Goal: Use online tool/utility: Utilize a website feature to perform a specific function

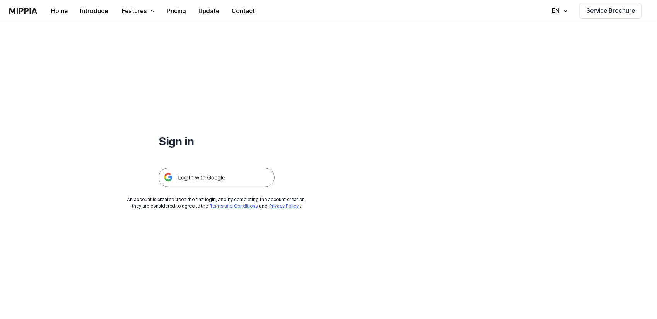
click at [226, 174] on img at bounding box center [217, 177] width 116 height 19
click at [198, 183] on img at bounding box center [217, 177] width 116 height 19
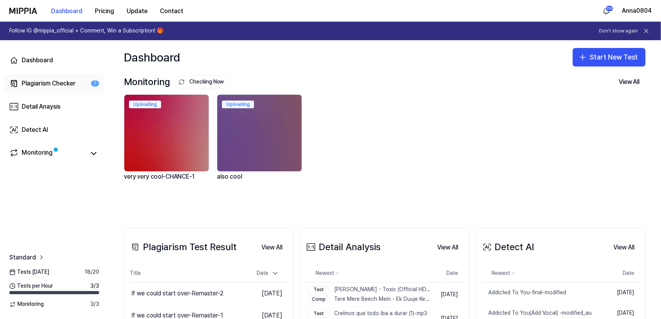
click at [30, 83] on div "Plagiarism Checker" at bounding box center [49, 83] width 54 height 9
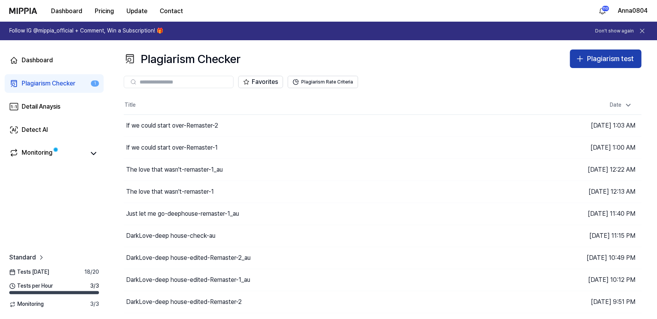
click at [587, 60] on div "Plagiarism test" at bounding box center [610, 58] width 47 height 11
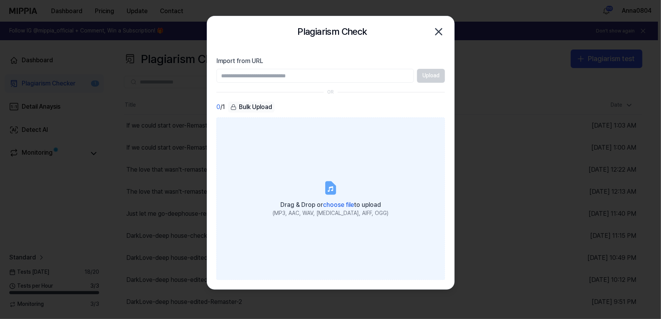
click at [316, 176] on label "Drag & Drop or choose file to upload (MP3, AAC, WAV, FLAC, AIFF, OGG)" at bounding box center [330, 199] width 228 height 163
click at [0, 0] on input "Drag & Drop or choose file to upload (MP3, AAC, WAV, FLAC, AIFF, OGG)" at bounding box center [0, 0] width 0 height 0
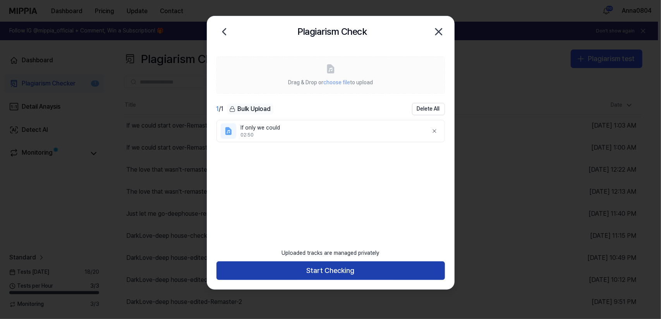
click at [387, 274] on button "Start Checking" at bounding box center [330, 271] width 228 height 19
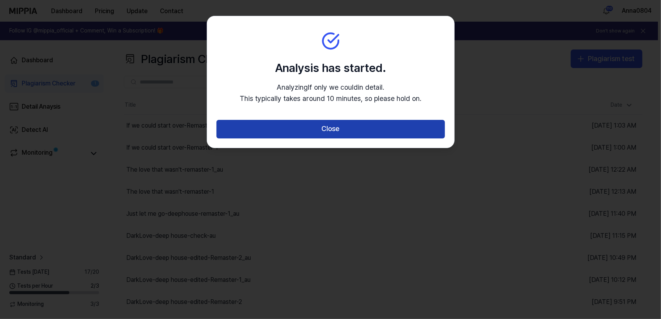
click at [354, 125] on button "Close" at bounding box center [330, 129] width 228 height 19
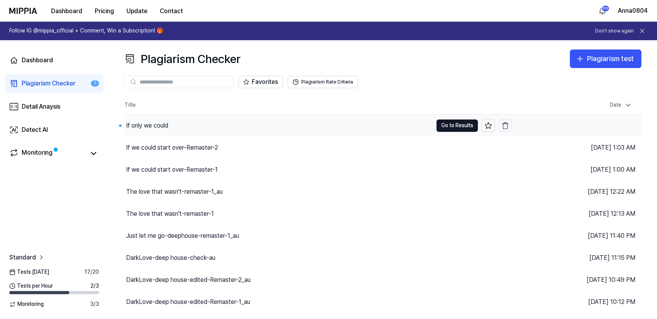
click at [173, 123] on div "If only we could" at bounding box center [278, 126] width 309 height 22
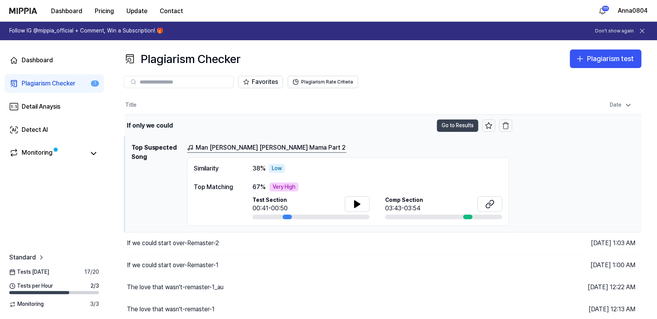
click at [456, 126] on button "Go to Results" at bounding box center [457, 126] width 41 height 12
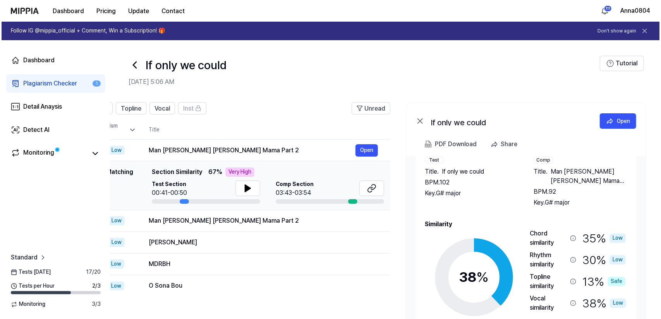
scroll to position [0, 74]
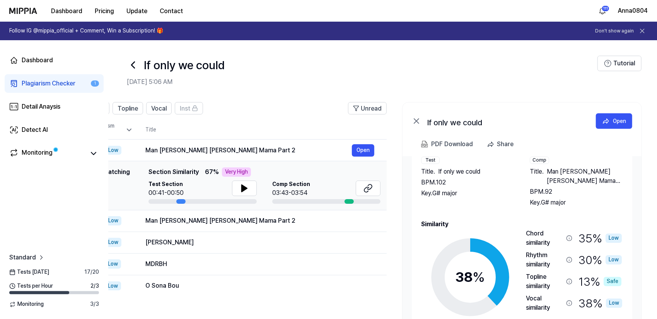
drag, startPoint x: 589, startPoint y: 202, endPoint x: 510, endPoint y: 203, distance: 79.0
click at [510, 203] on div "Test Title . If only we could BPM. 102 Key. G# major Comp Title . Man Lagin Kar…" at bounding box center [522, 182] width 202 height 51
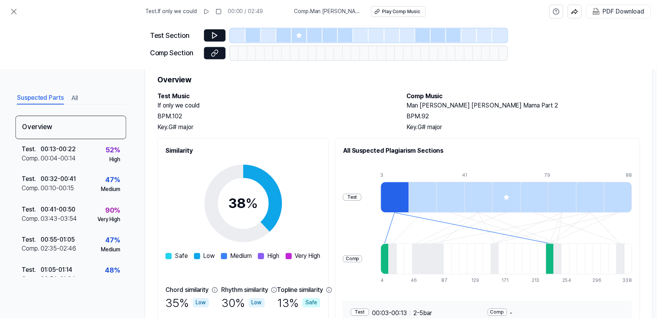
scroll to position [0, 0]
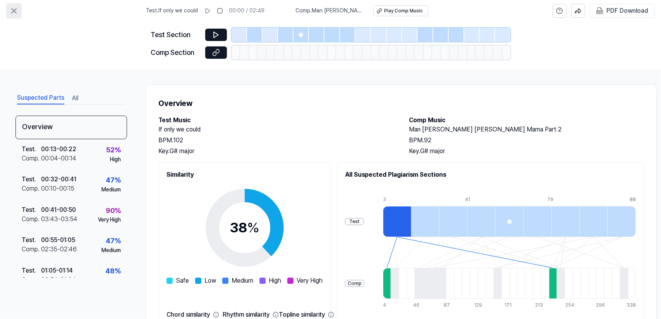
click at [11, 10] on icon at bounding box center [13, 10] width 9 height 9
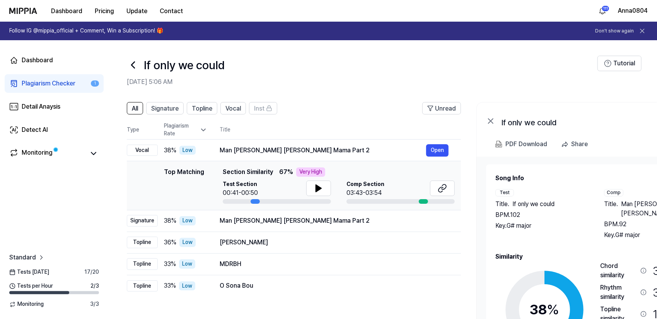
click at [39, 80] on div "Plagiarism Checker" at bounding box center [49, 83] width 54 height 9
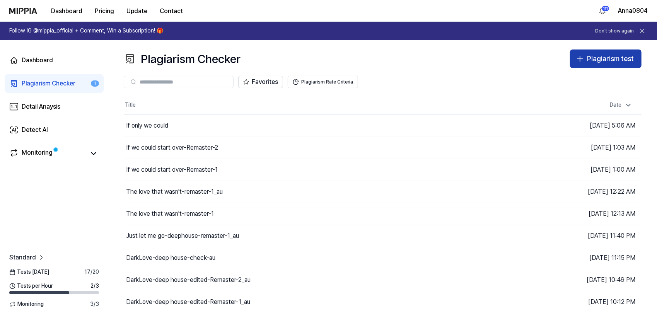
click at [591, 59] on div "Plagiarism test" at bounding box center [610, 58] width 47 height 11
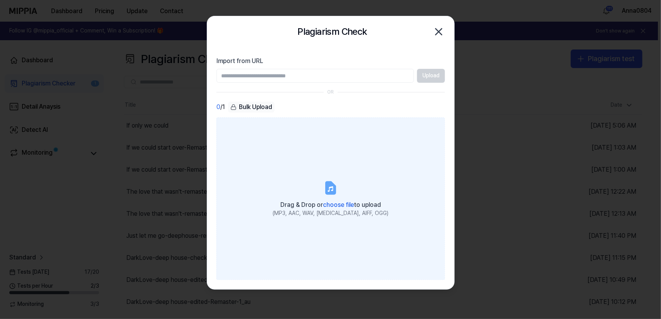
click at [342, 158] on label "Drag & Drop or choose file to upload (MP3, AAC, WAV, FLAC, AIFF, OGG)" at bounding box center [330, 199] width 228 height 163
click at [0, 0] on input "Drag & Drop or choose file to upload (MP3, AAC, WAV, FLAC, AIFF, OGG)" at bounding box center [0, 0] width 0 height 0
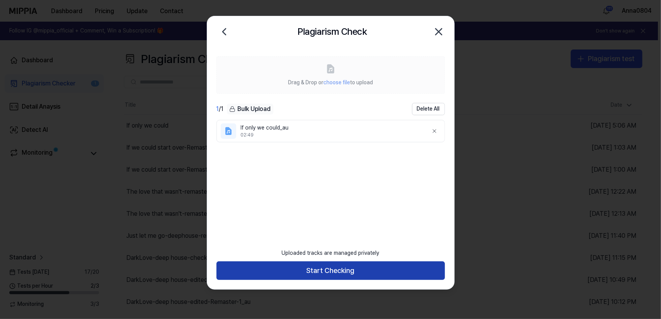
click at [337, 275] on button "Start Checking" at bounding box center [330, 271] width 228 height 19
click at [337, 270] on button "Start Checking" at bounding box center [330, 271] width 228 height 19
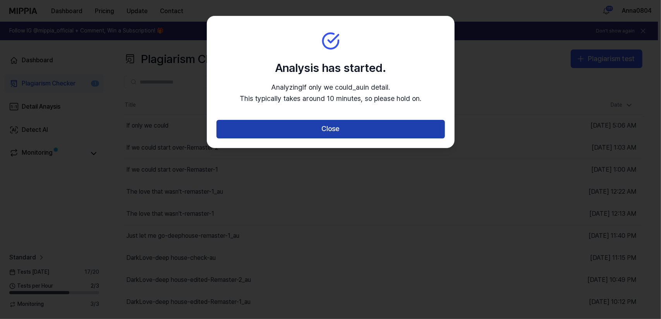
click at [359, 126] on button "Close" at bounding box center [330, 129] width 228 height 19
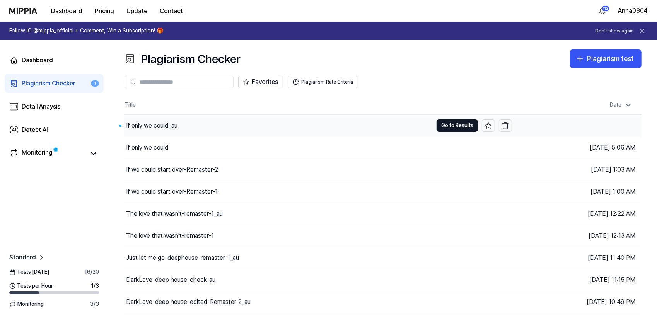
click at [197, 127] on div "If only we could_au" at bounding box center [278, 126] width 309 height 22
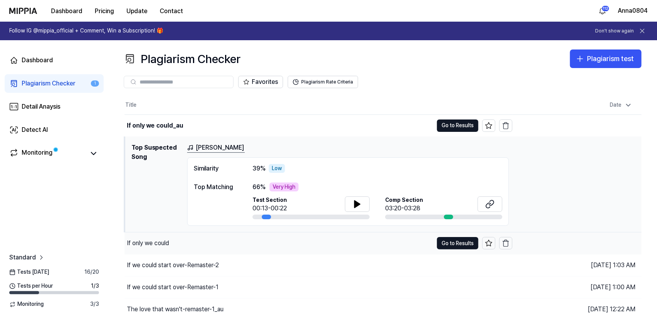
click at [153, 240] on div "If only we could" at bounding box center [148, 243] width 42 height 9
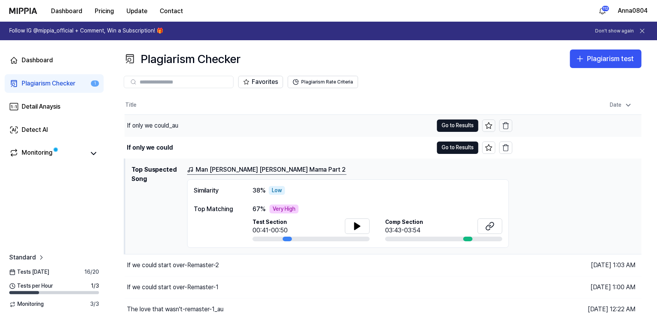
click at [157, 124] on div "If only we could_au" at bounding box center [152, 125] width 51 height 9
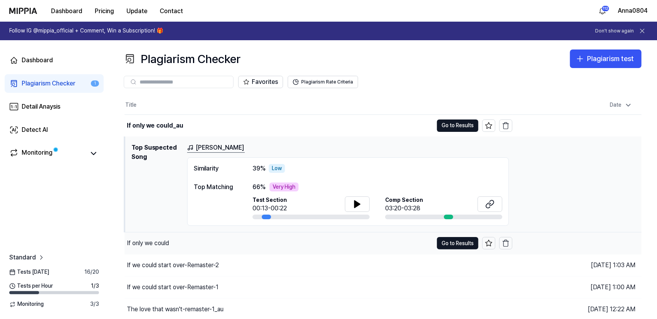
click at [133, 248] on div "If only we could" at bounding box center [279, 244] width 309 height 22
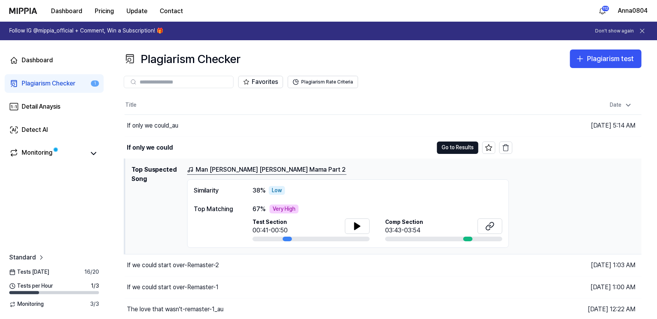
click at [158, 114] on th "Title" at bounding box center [319, 105] width 388 height 19
click at [161, 121] on div "If only we could_au" at bounding box center [152, 125] width 51 height 9
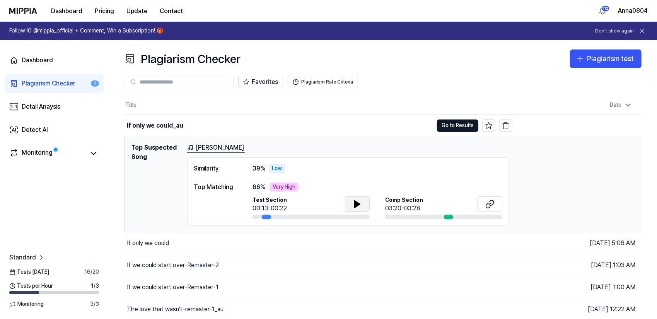
click at [361, 205] on icon at bounding box center [357, 204] width 9 height 9
click at [444, 125] on button "Go to Results" at bounding box center [457, 126] width 41 height 12
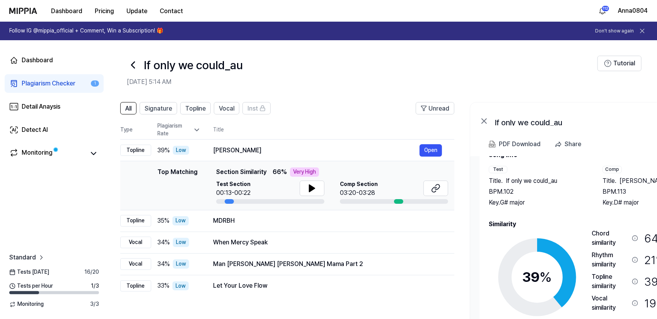
scroll to position [0, 3]
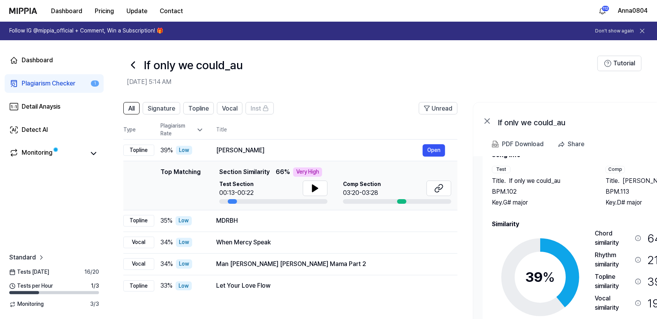
click at [582, 202] on div "Key. G# major" at bounding box center [541, 202] width 98 height 9
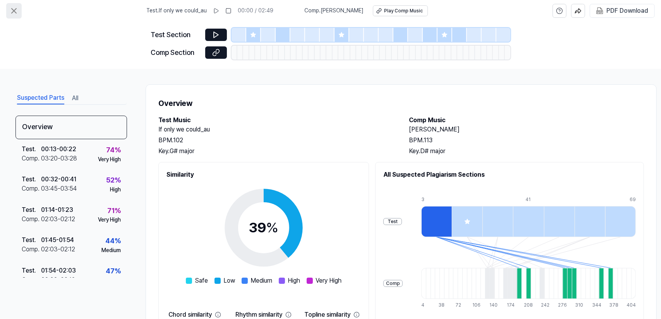
click at [12, 7] on icon at bounding box center [13, 10] width 9 height 9
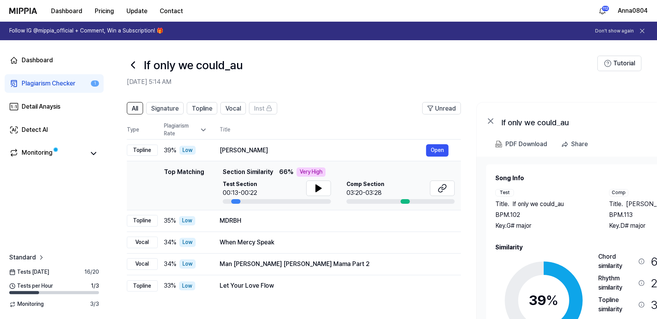
click at [33, 77] on link "Plagiarism Checker 1" at bounding box center [54, 83] width 99 height 19
click at [44, 86] on div "Plagiarism Checker" at bounding box center [49, 83] width 54 height 9
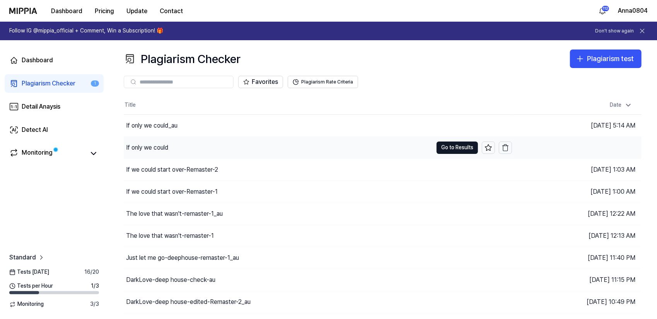
click at [157, 150] on div "If only we could" at bounding box center [147, 147] width 42 height 9
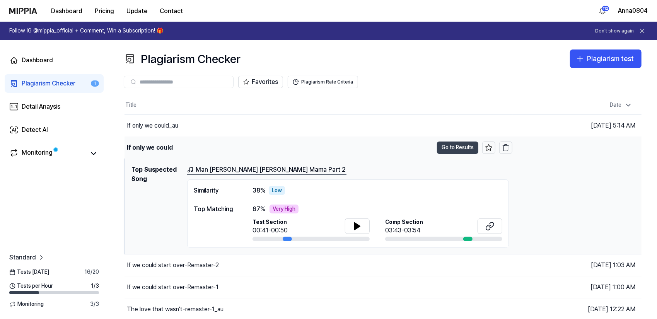
click at [457, 148] on button "Go to Results" at bounding box center [457, 148] width 41 height 12
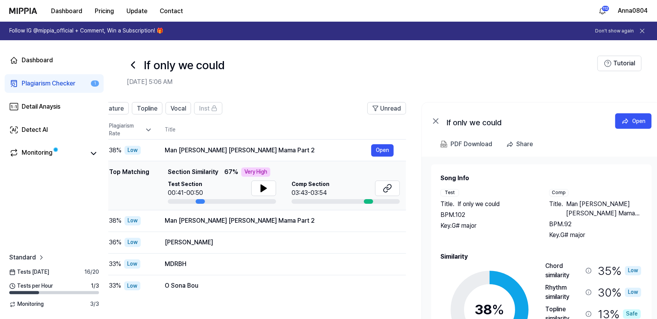
scroll to position [0, 74]
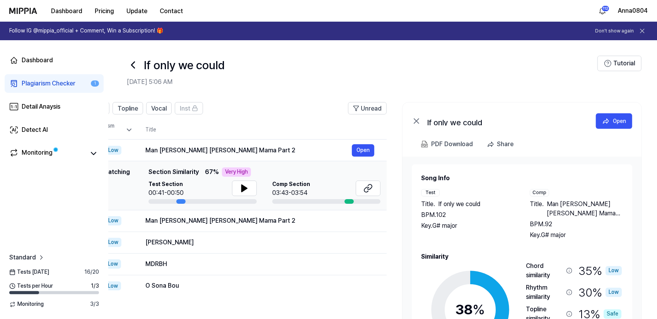
drag, startPoint x: 544, startPoint y: 211, endPoint x: 482, endPoint y: 212, distance: 61.9
click at [482, 212] on div "BPM. 102" at bounding box center [467, 214] width 93 height 9
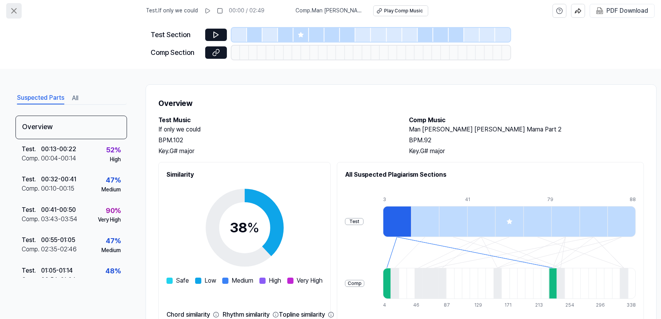
click at [14, 10] on icon at bounding box center [13, 10] width 9 height 9
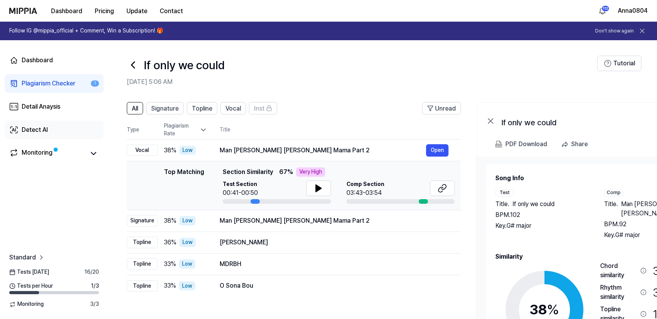
click at [36, 127] on div "Detect AI" at bounding box center [35, 129] width 26 height 9
click at [35, 134] on div "Detect AI" at bounding box center [35, 129] width 26 height 9
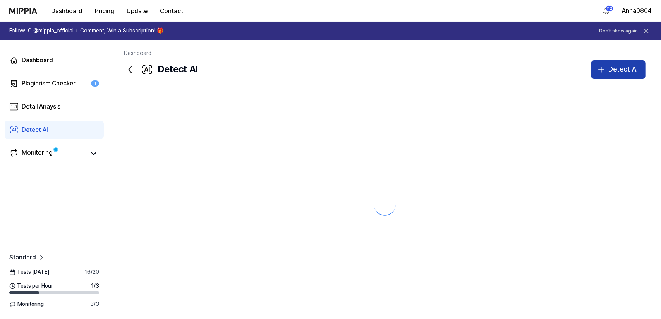
click at [613, 72] on div "Detect AI" at bounding box center [622, 69] width 29 height 11
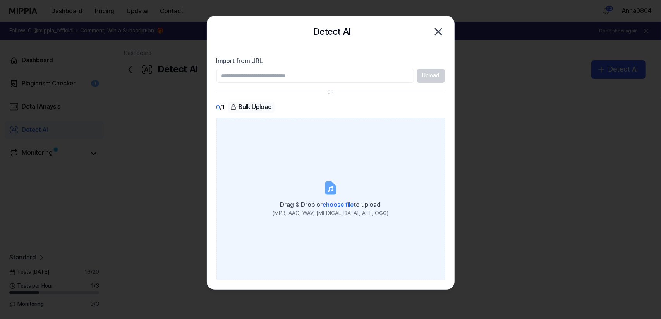
click at [296, 150] on label "Drag & Drop or choose file to upload (MP3, AAC, WAV, FLAC, AIFF, OGG)" at bounding box center [330, 199] width 228 height 163
click at [0, 0] on input "Drag & Drop or choose file to upload (MP3, AAC, WAV, FLAC, AIFF, OGG)" at bounding box center [0, 0] width 0 height 0
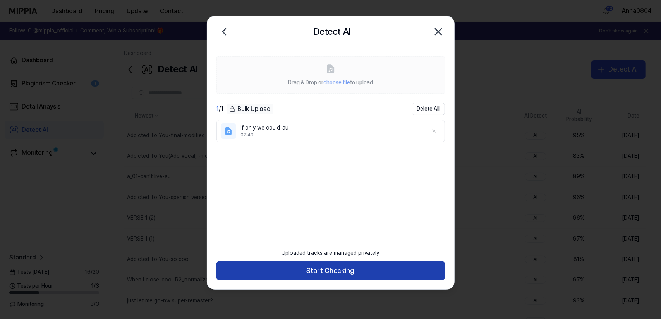
click at [352, 271] on button "Start Checking" at bounding box center [330, 271] width 228 height 19
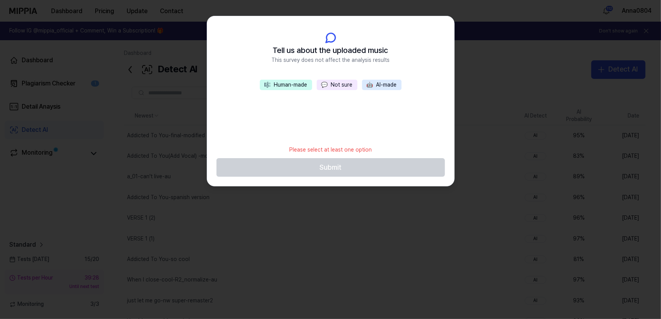
click at [325, 83] on span "💬" at bounding box center [324, 85] width 7 height 6
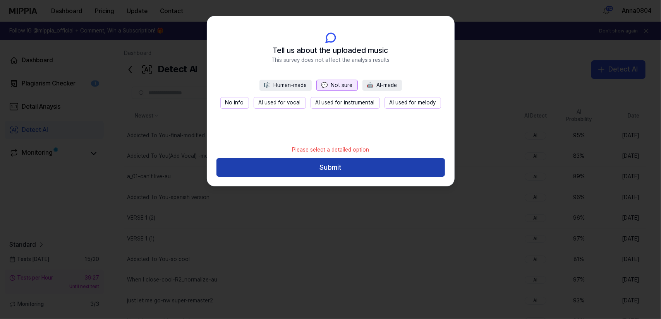
click at [336, 168] on button "Submit" at bounding box center [330, 167] width 228 height 19
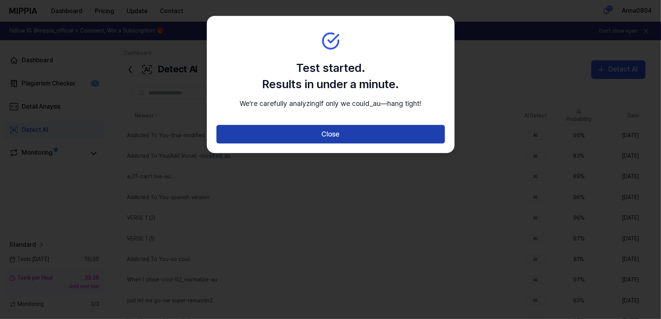
click at [331, 141] on button "Close" at bounding box center [330, 134] width 228 height 19
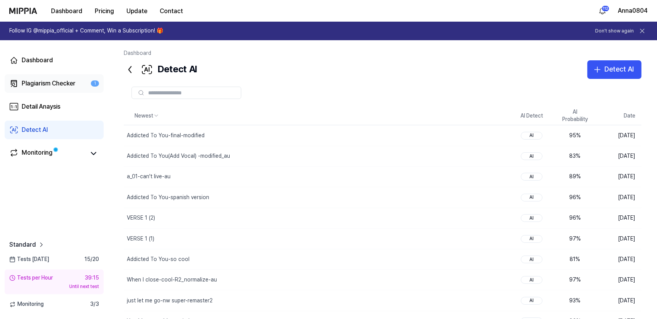
click at [52, 87] on div "Plagiarism Checker" at bounding box center [49, 83] width 54 height 9
click at [52, 84] on div "Plagiarism Checker" at bounding box center [49, 83] width 54 height 9
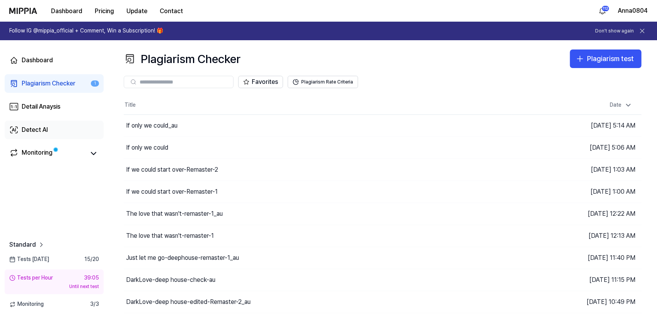
click at [44, 128] on div "Detect AI" at bounding box center [35, 129] width 26 height 9
